Goal: Transaction & Acquisition: Purchase product/service

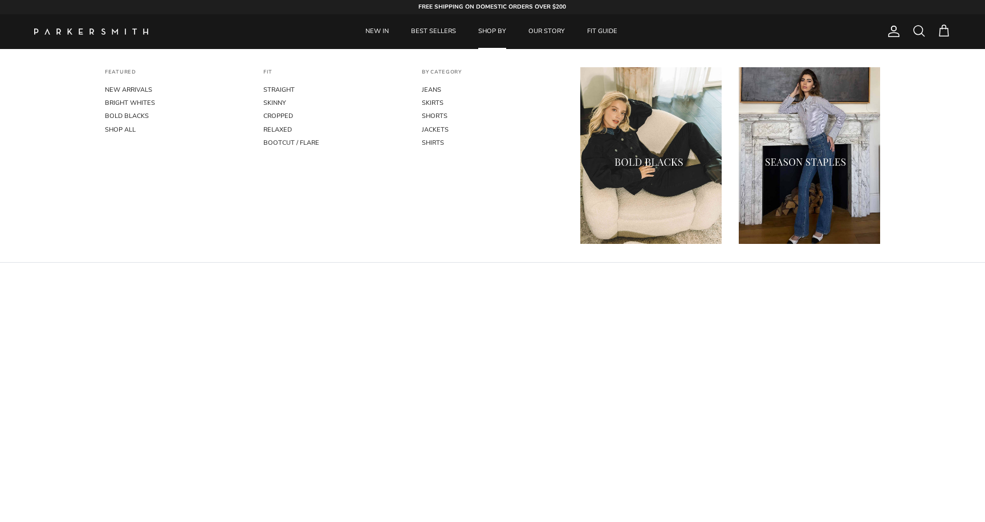
click at [493, 30] on link "SHOP BY" at bounding box center [492, 31] width 48 height 35
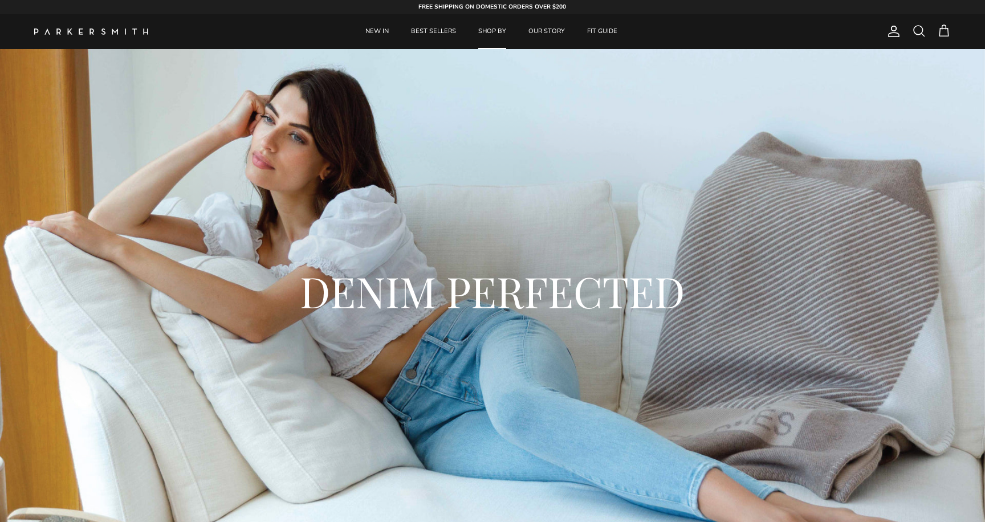
click at [291, 146] on div "DENIM PERFECTED" at bounding box center [492, 295] width 985 height 492
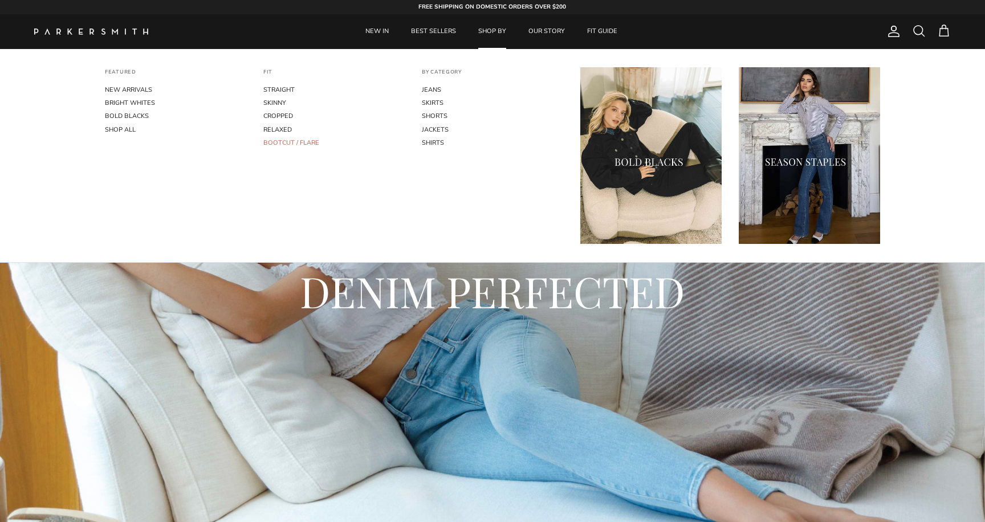
click at [300, 138] on link "BOOTCUT / FLARE" at bounding box center [333, 142] width 141 height 13
